Goal: Complete application form

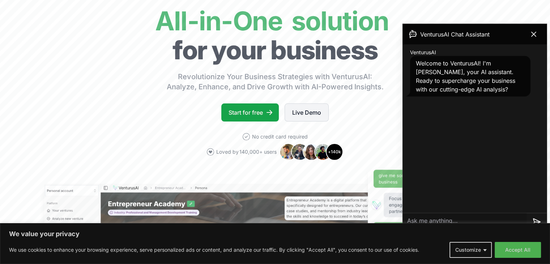
scroll to position [59, 0]
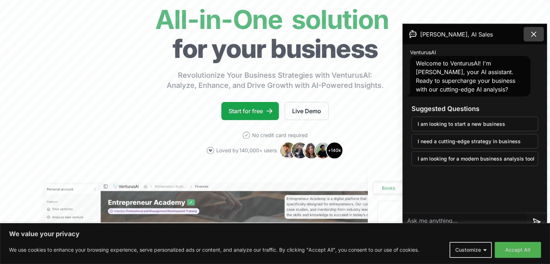
click at [529, 34] on button at bounding box center [534, 34] width 20 height 14
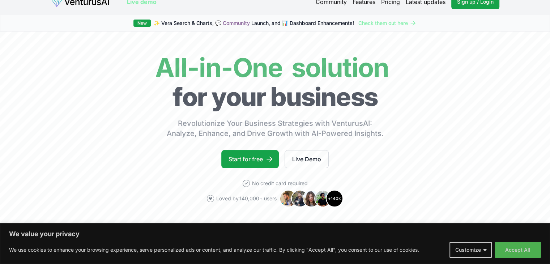
scroll to position [0, 0]
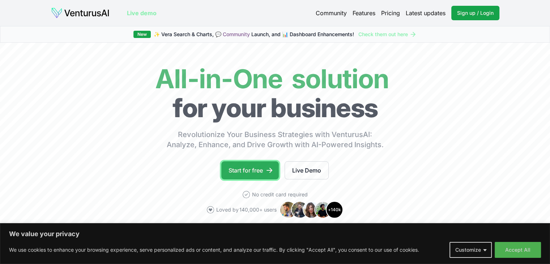
click at [258, 166] on link "Start for free" at bounding box center [250, 170] width 58 height 18
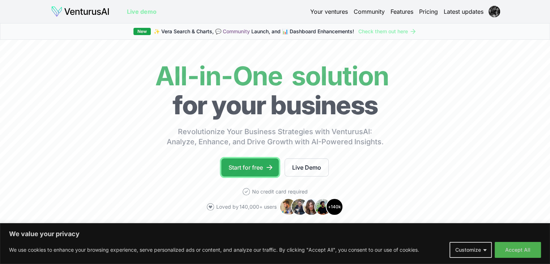
click at [258, 170] on link "Start for free" at bounding box center [250, 167] width 58 height 18
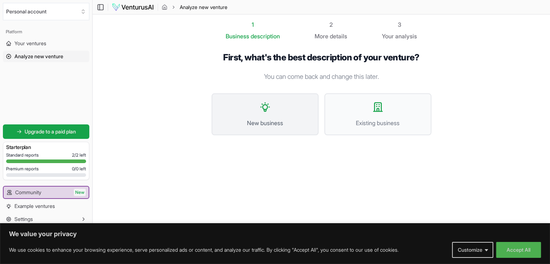
click at [290, 120] on span "New business" at bounding box center [265, 123] width 91 height 9
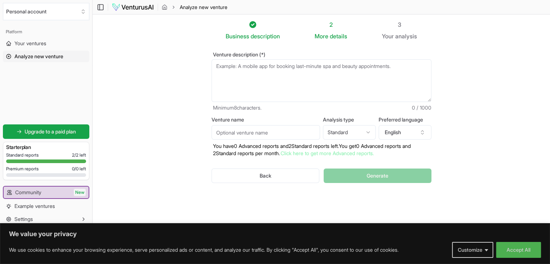
click at [245, 73] on textarea "Venture description (*)" at bounding box center [322, 80] width 220 height 43
paste textarea "Explanation of BA’s value in your business. 8. Application of the Business Anal…"
type textarea "E"
